Goal: Task Accomplishment & Management: Manage account settings

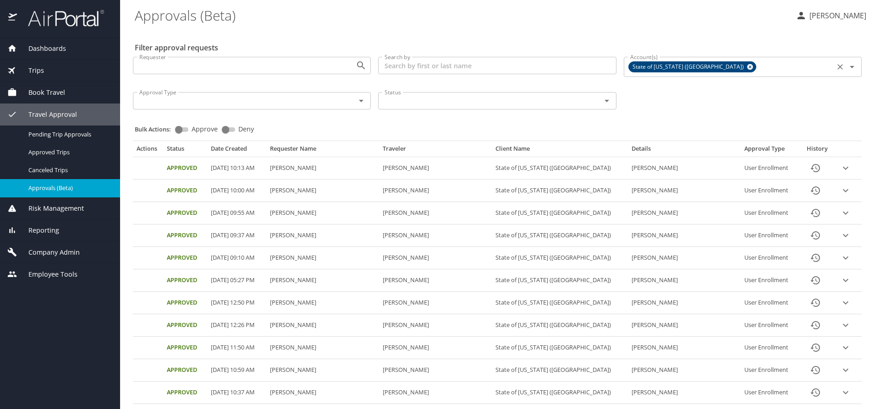
click at [746, 64] on icon at bounding box center [749, 67] width 7 height 10
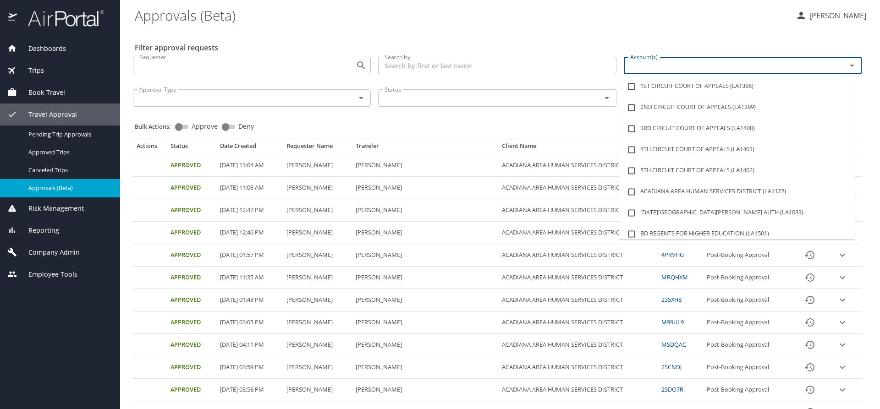
click at [685, 64] on input "Account(s)" at bounding box center [728, 66] width 205 height 12
type input "lsu"
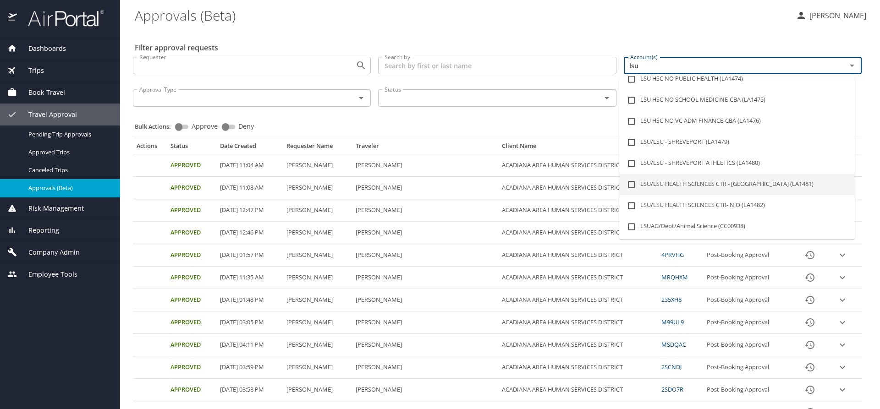
click at [766, 180] on li "LSU/LSU HEALTH SCIENCES CTR - [GEOGRAPHIC_DATA] (LA1481)" at bounding box center [736, 184] width 235 height 21
checkbox input "true"
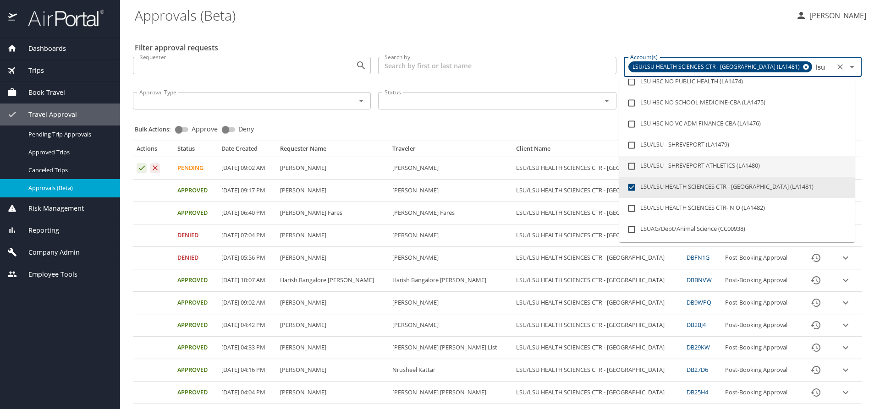
type input "lsu"
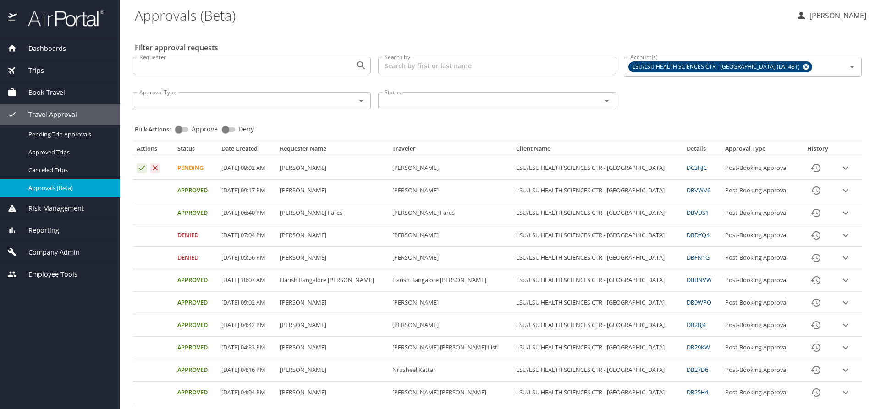
click at [443, 115] on div "Status Status" at bounding box center [496, 100] width 245 height 30
click at [842, 167] on icon "expand row" at bounding box center [844, 168] width 5 height 3
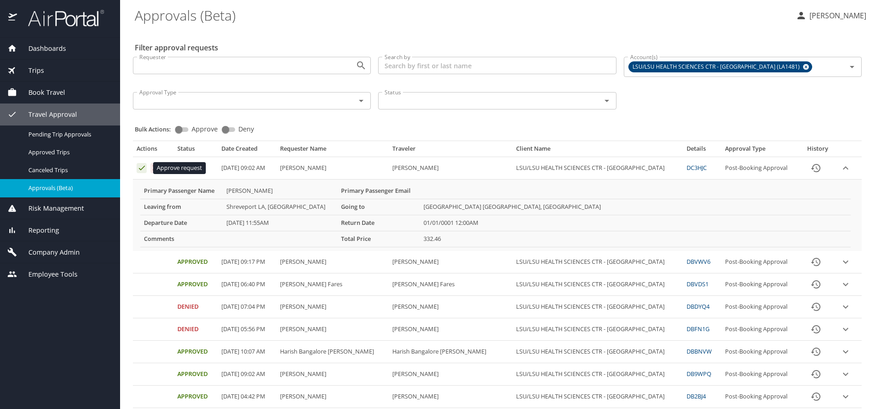
click at [142, 168] on icon "Approval table" at bounding box center [141, 168] width 9 height 9
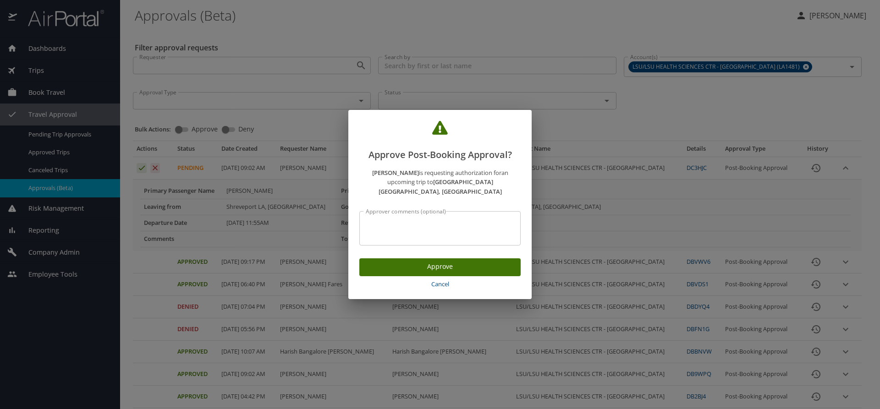
click at [422, 262] on span "Approve" at bounding box center [439, 266] width 147 height 11
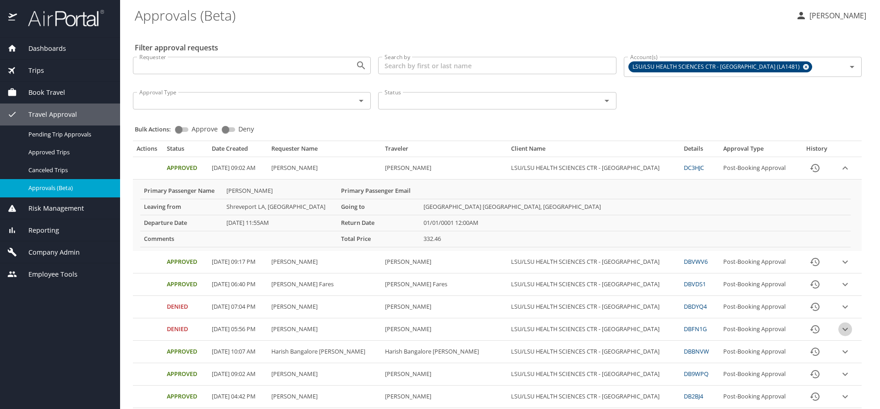
click at [839, 331] on icon "expand row" at bounding box center [844, 329] width 11 height 11
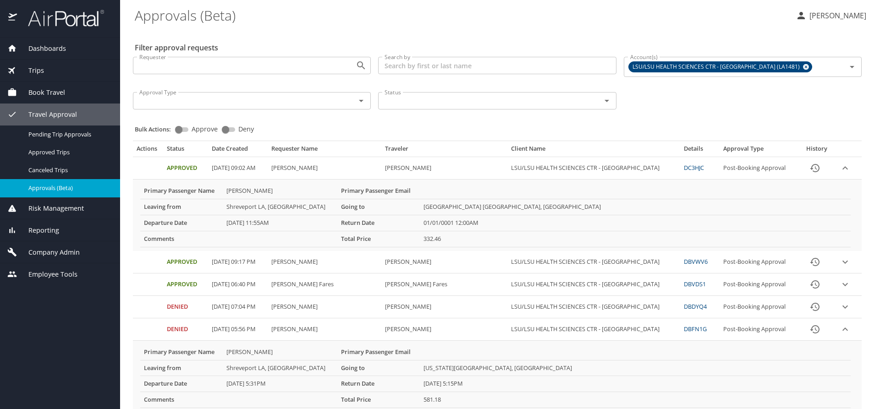
click at [839, 167] on icon "expand row" at bounding box center [844, 168] width 11 height 11
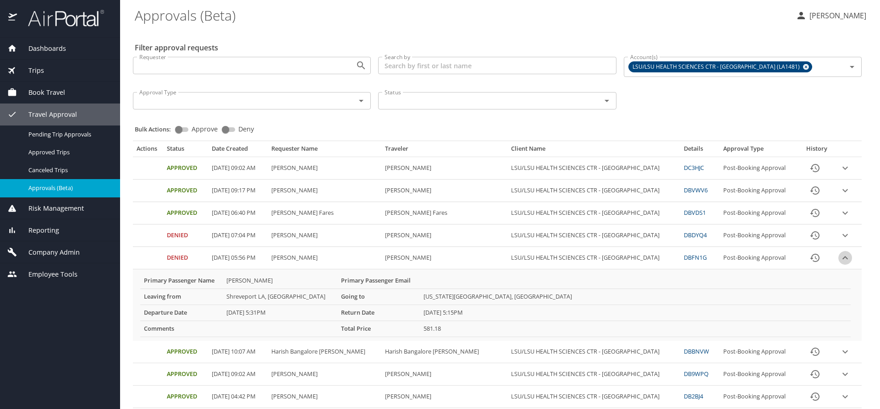
click at [839, 257] on icon "expand row" at bounding box center [844, 257] width 11 height 11
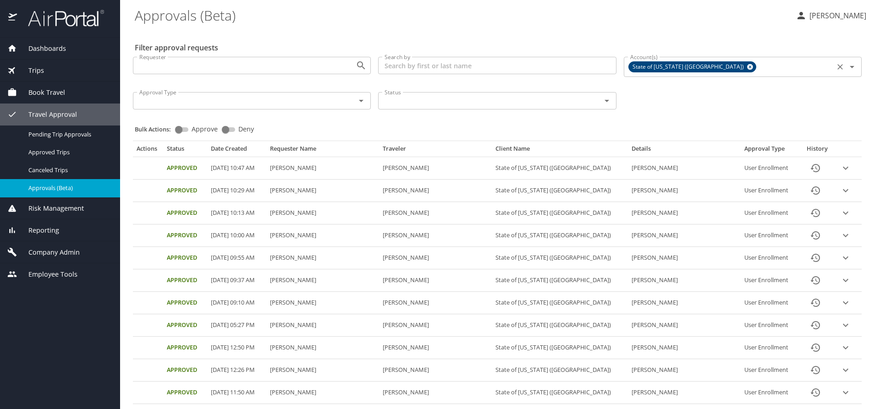
click at [746, 71] on icon at bounding box center [749, 67] width 7 height 10
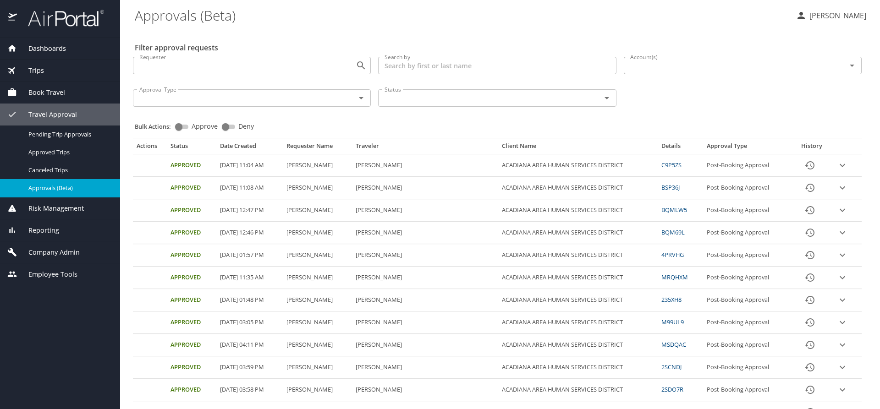
click at [635, 70] on input "Account(s)" at bounding box center [728, 66] width 205 height 12
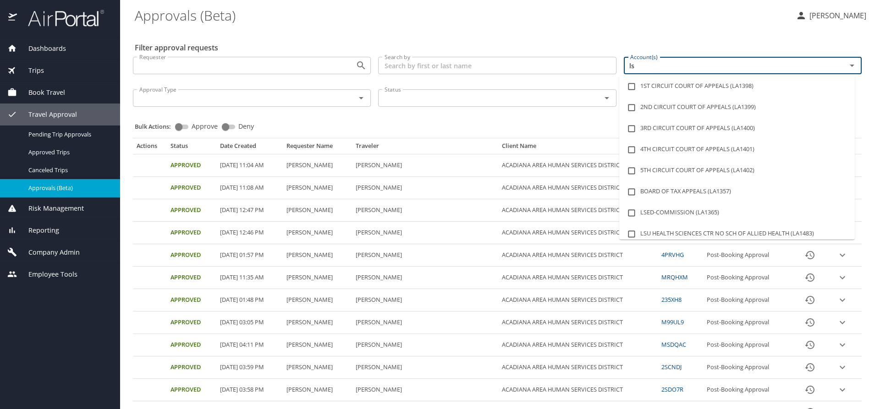
type input "lsu"
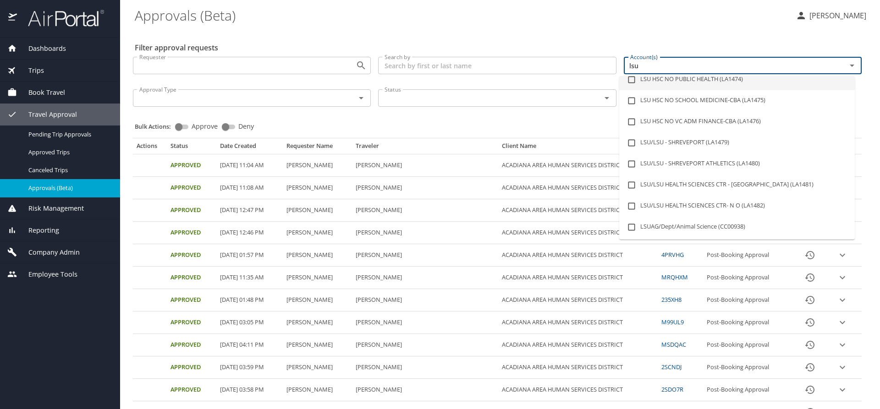
scroll to position [92, 0]
click at [782, 185] on li "LSU/LSU HEALTH SCIENCES CTR - [GEOGRAPHIC_DATA] (LA1481)" at bounding box center [736, 184] width 235 height 21
checkbox input "true"
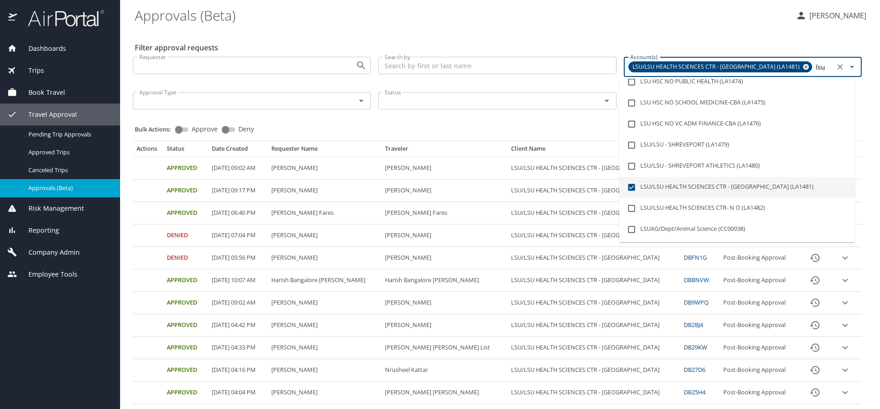
type input "lsu"
click at [517, 125] on div "Bulk Actions: Approve Deny" at bounding box center [500, 125] width 730 height 20
